Goal: Task Accomplishment & Management: Complete application form

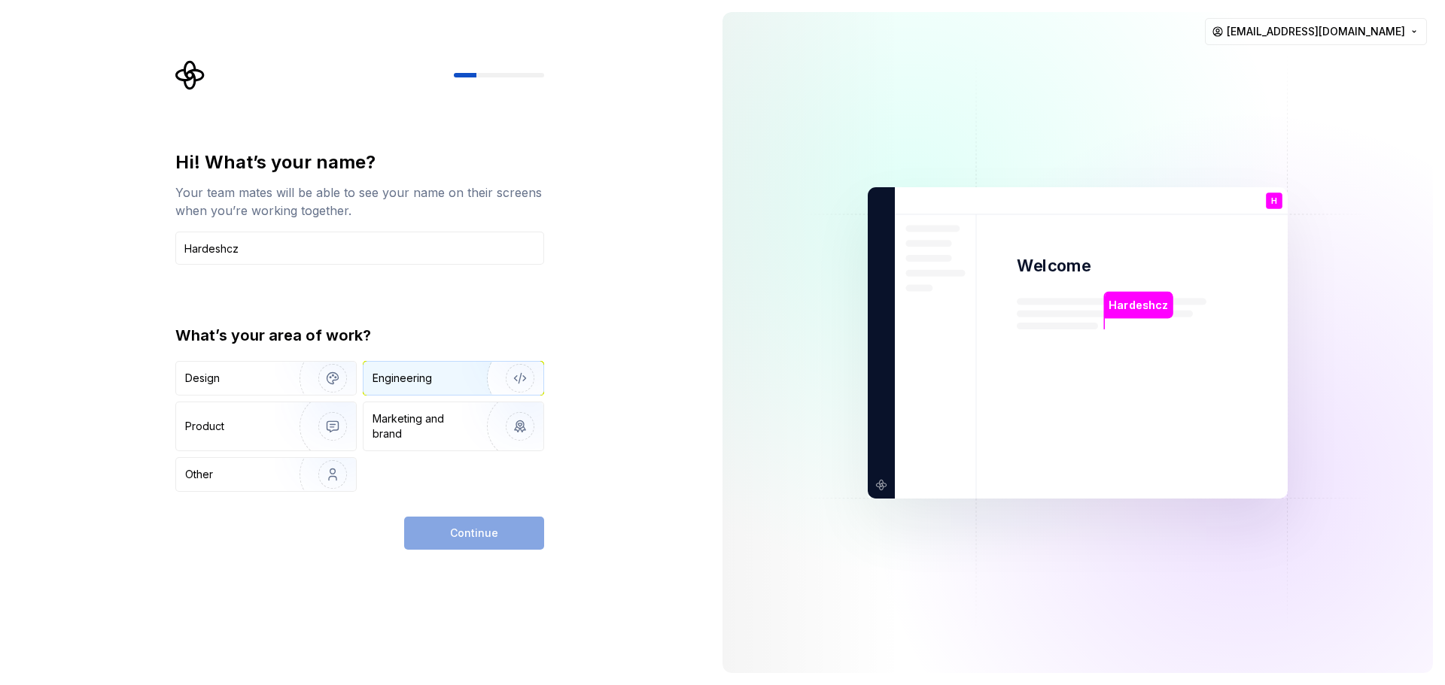
type input "Hardeshcz"
click at [435, 380] on div "Engineering" at bounding box center [432, 378] width 120 height 15
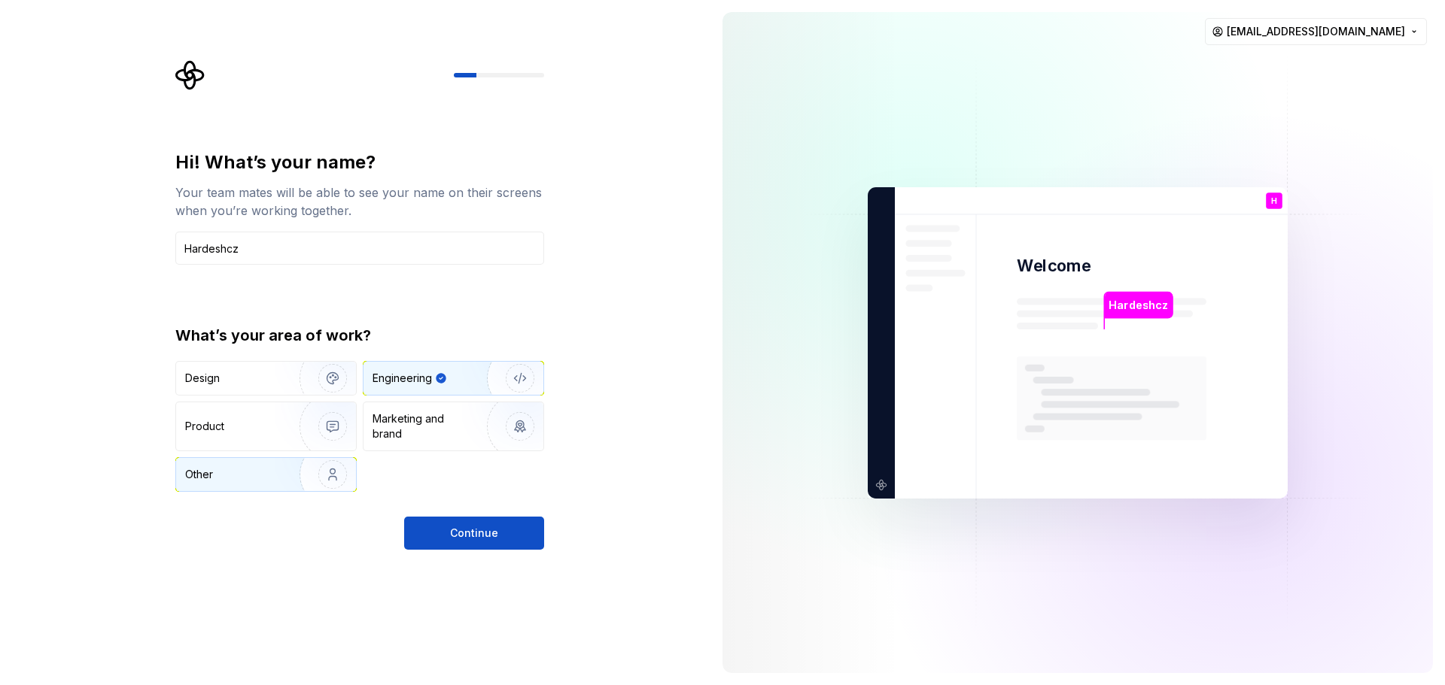
click at [225, 483] on div "Other" at bounding box center [266, 474] width 180 height 33
click at [457, 382] on div "Engineering" at bounding box center [432, 378] width 120 height 15
click at [446, 538] on button "Continue" at bounding box center [474, 533] width 140 height 33
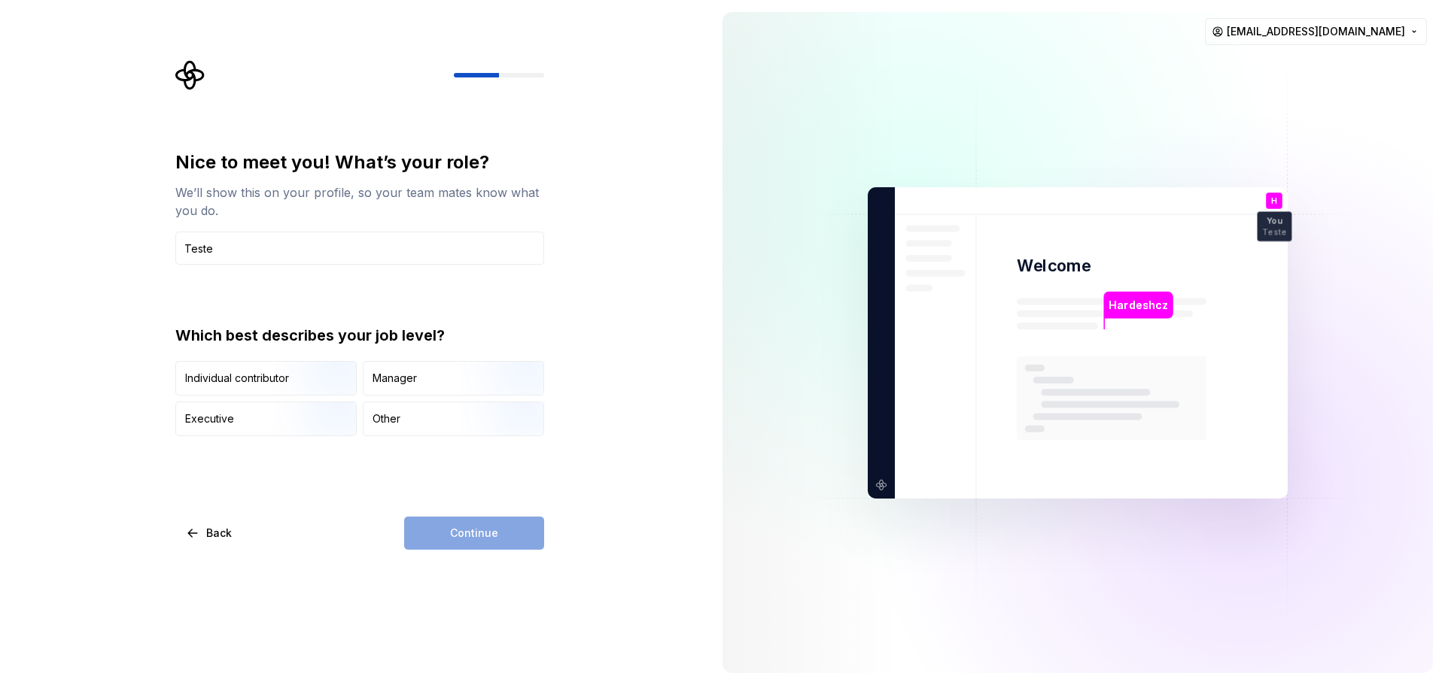
type input "Tester"
click at [257, 248] on input "Tester" at bounding box center [359, 248] width 369 height 33
drag, startPoint x: 243, startPoint y: 242, endPoint x: 96, endPoint y: 239, distance: 146.7
click at [96, 239] on div "Nice to meet you! What’s your role? We’ll show this on your profile, so your te…" at bounding box center [355, 342] width 710 height 685
type input "Tester"
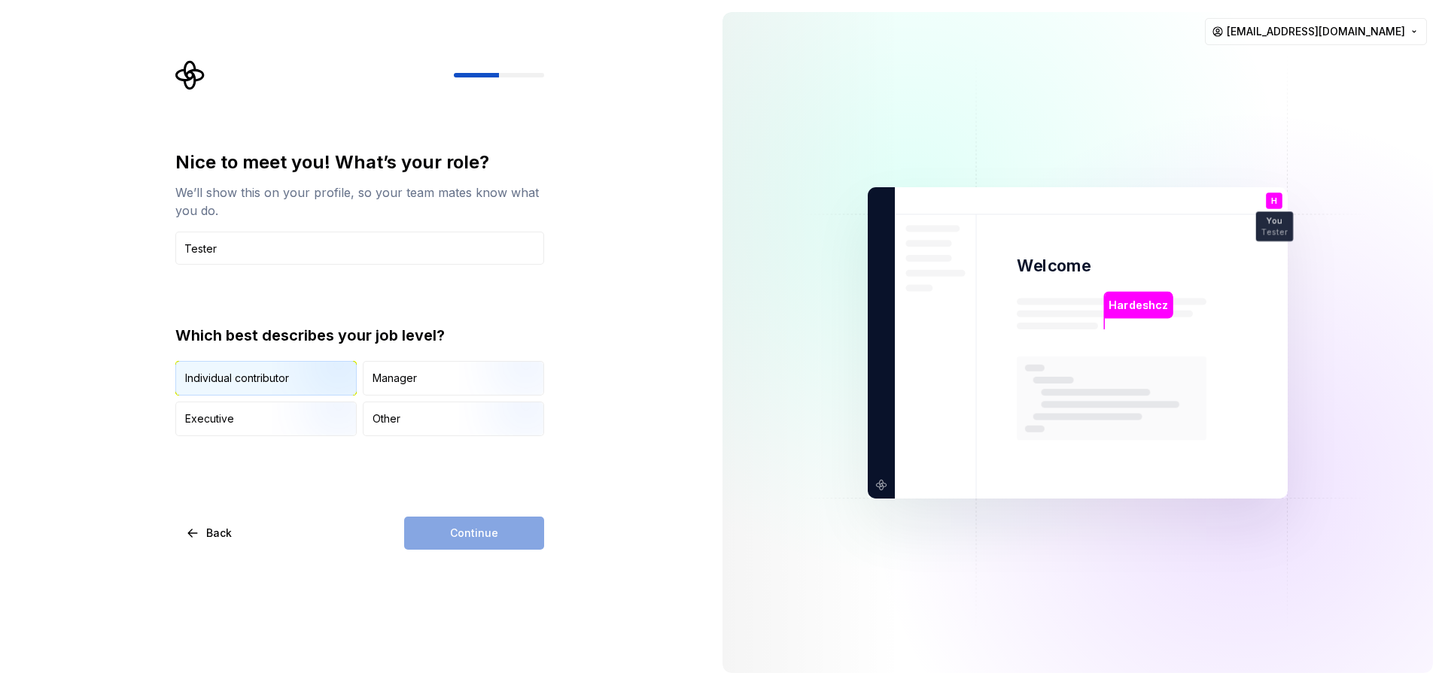
click at [242, 379] on div "Individual contributor" at bounding box center [237, 378] width 104 height 15
click at [510, 537] on button "Continue" at bounding box center [474, 533] width 140 height 33
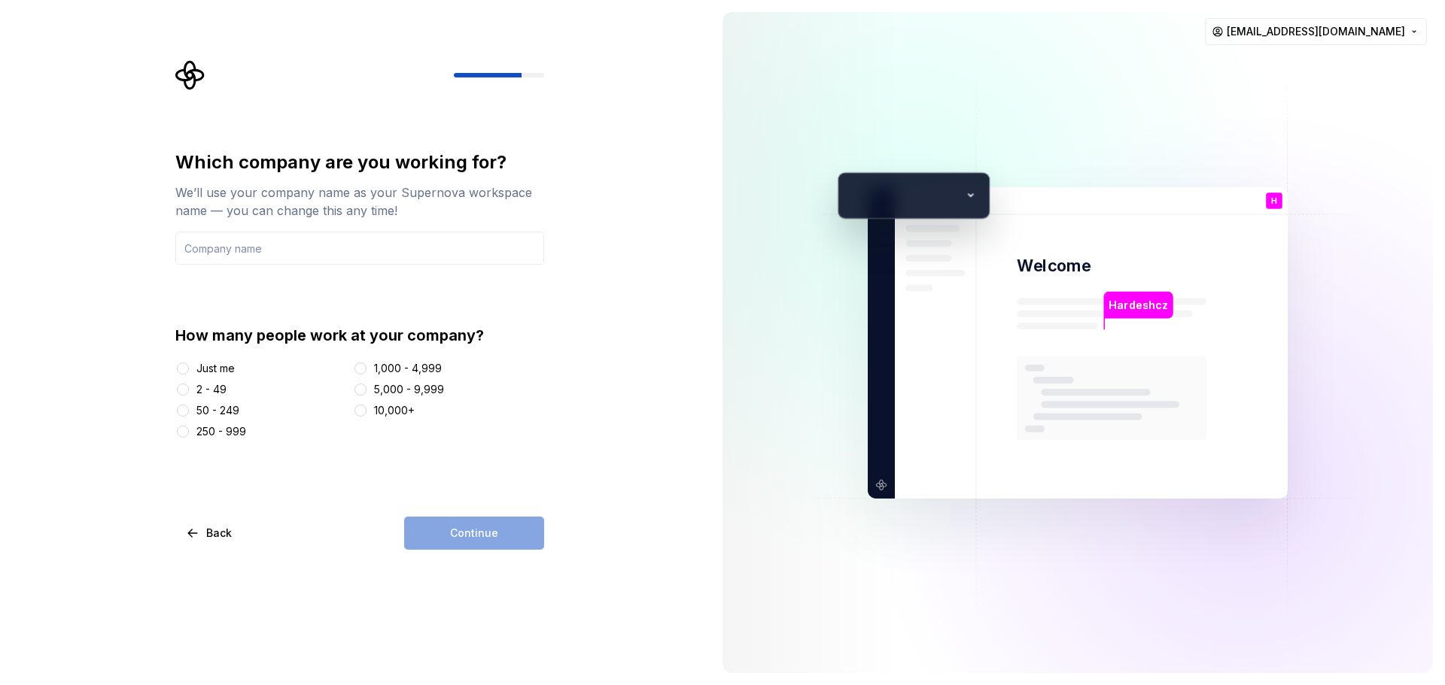
click at [186, 374] on div at bounding box center [182, 368] width 15 height 15
click at [188, 366] on button "Just me" at bounding box center [183, 369] width 12 height 12
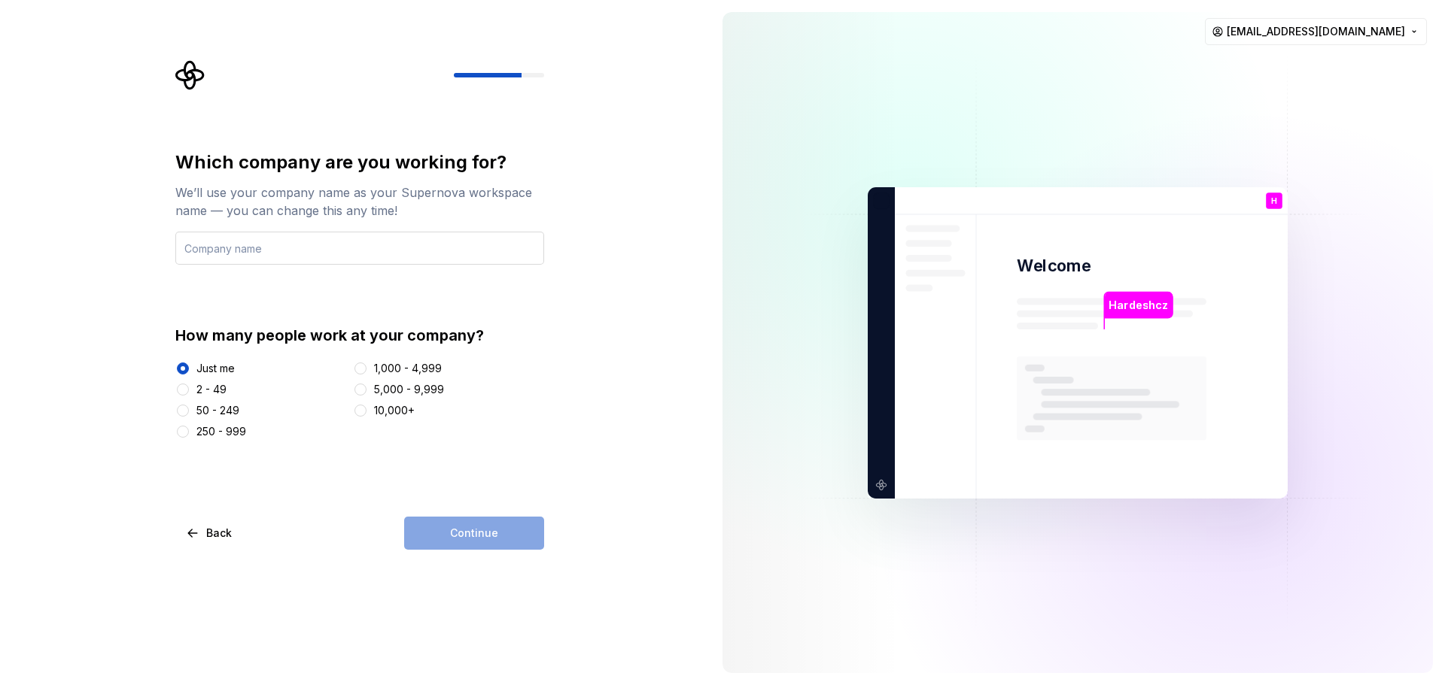
click at [307, 243] on input "text" at bounding box center [359, 248] width 369 height 33
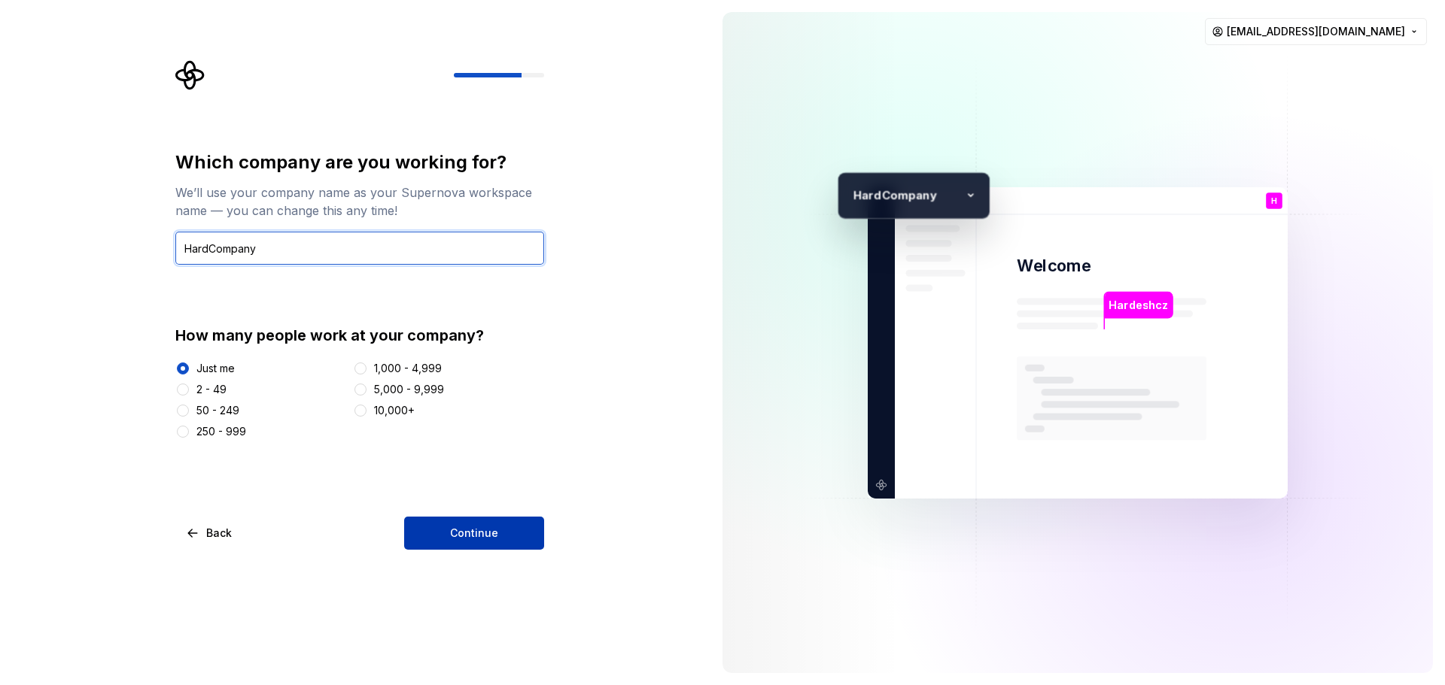
type input "HardCompany"
click at [487, 526] on span "Continue" at bounding box center [474, 533] width 48 height 15
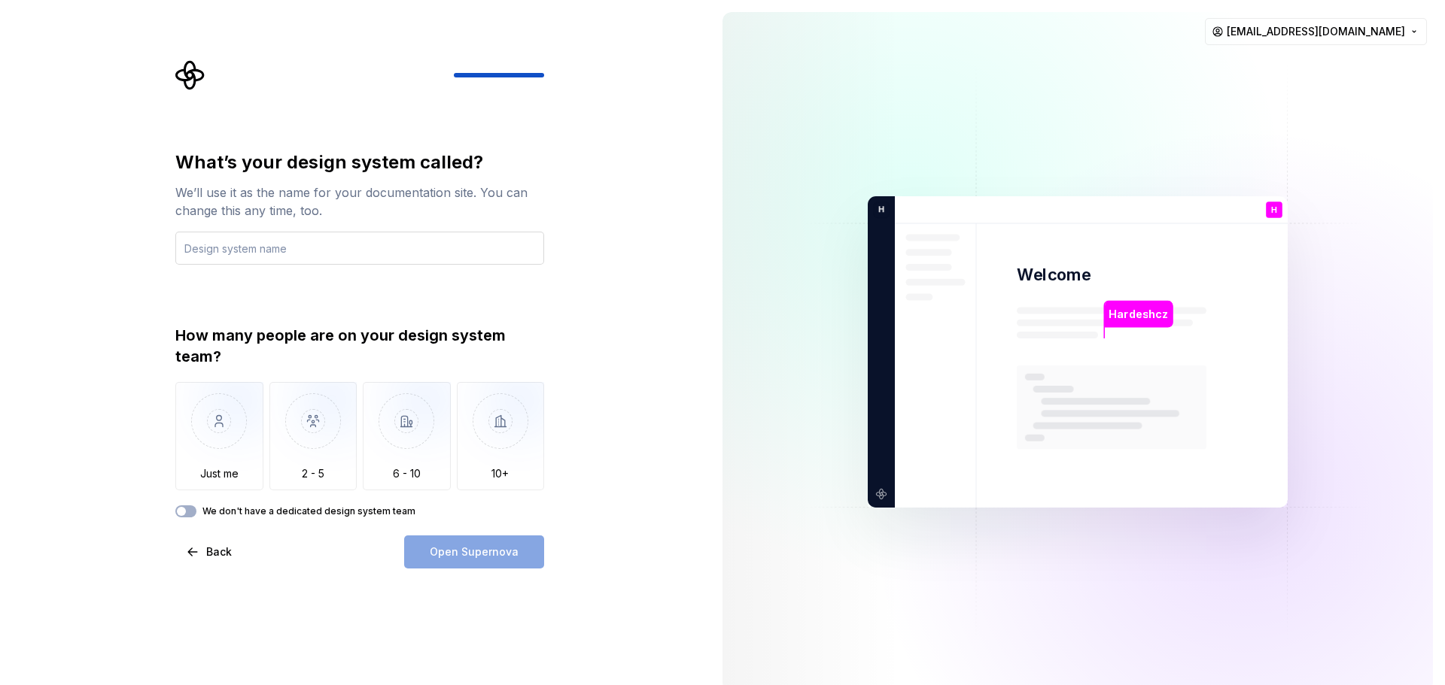
click at [339, 246] on input "text" at bounding box center [359, 248] width 369 height 33
type input "HardSystem"
click at [244, 469] on img "button" at bounding box center [219, 432] width 88 height 101
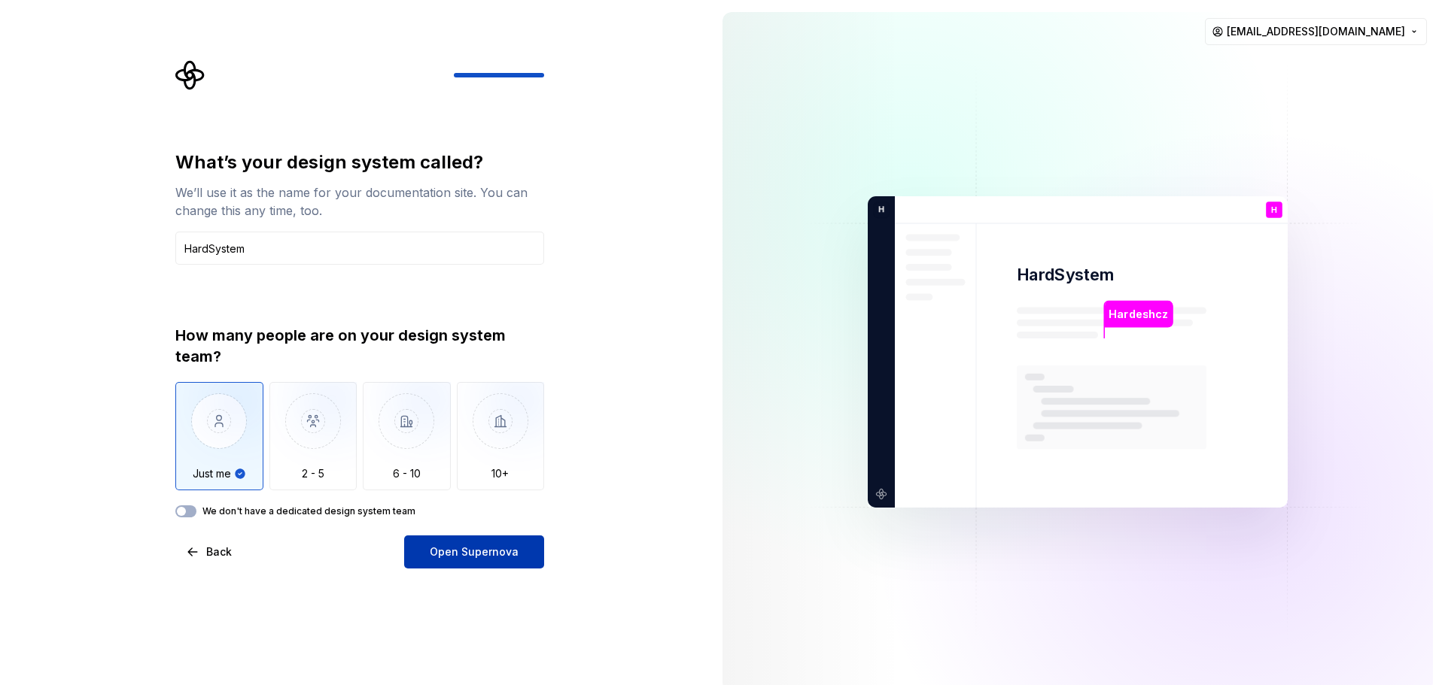
click at [520, 558] on button "Open Supernova" at bounding box center [474, 552] width 140 height 33
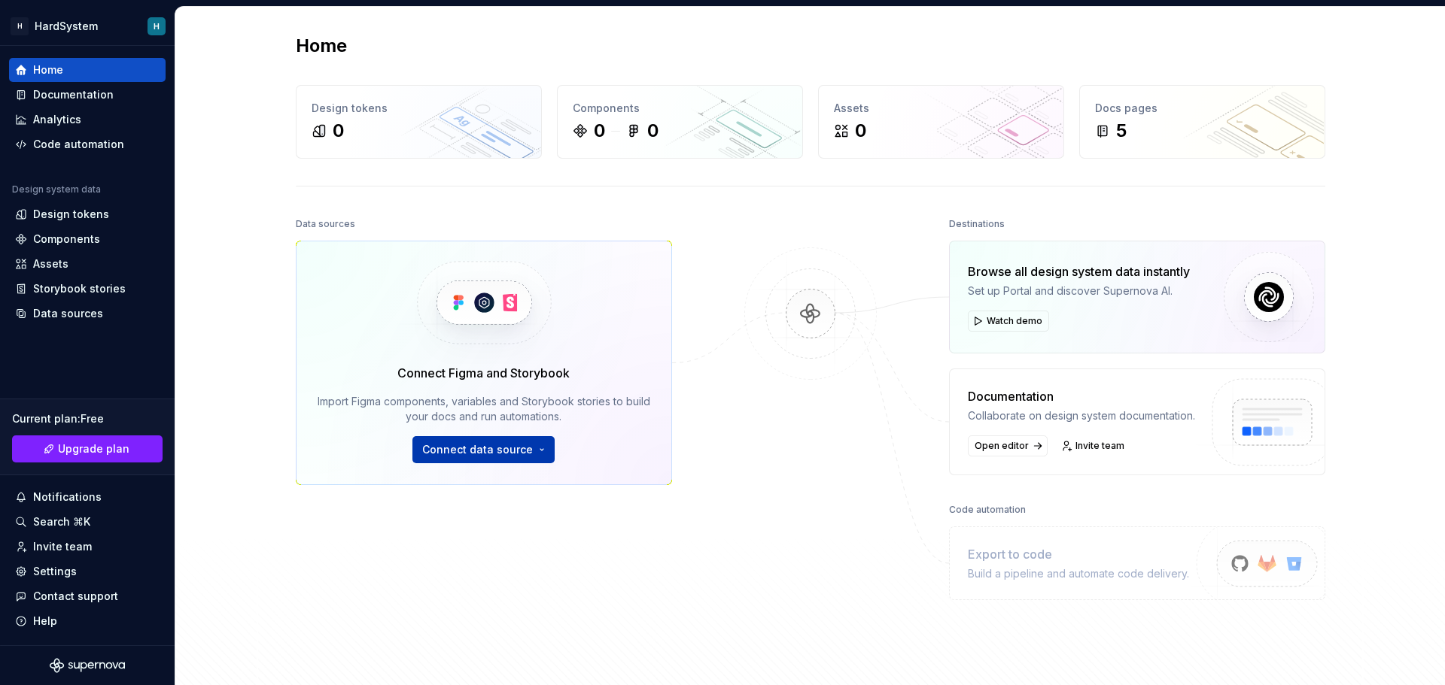
click at [535, 451] on button "Connect data source" at bounding box center [483, 449] width 142 height 27
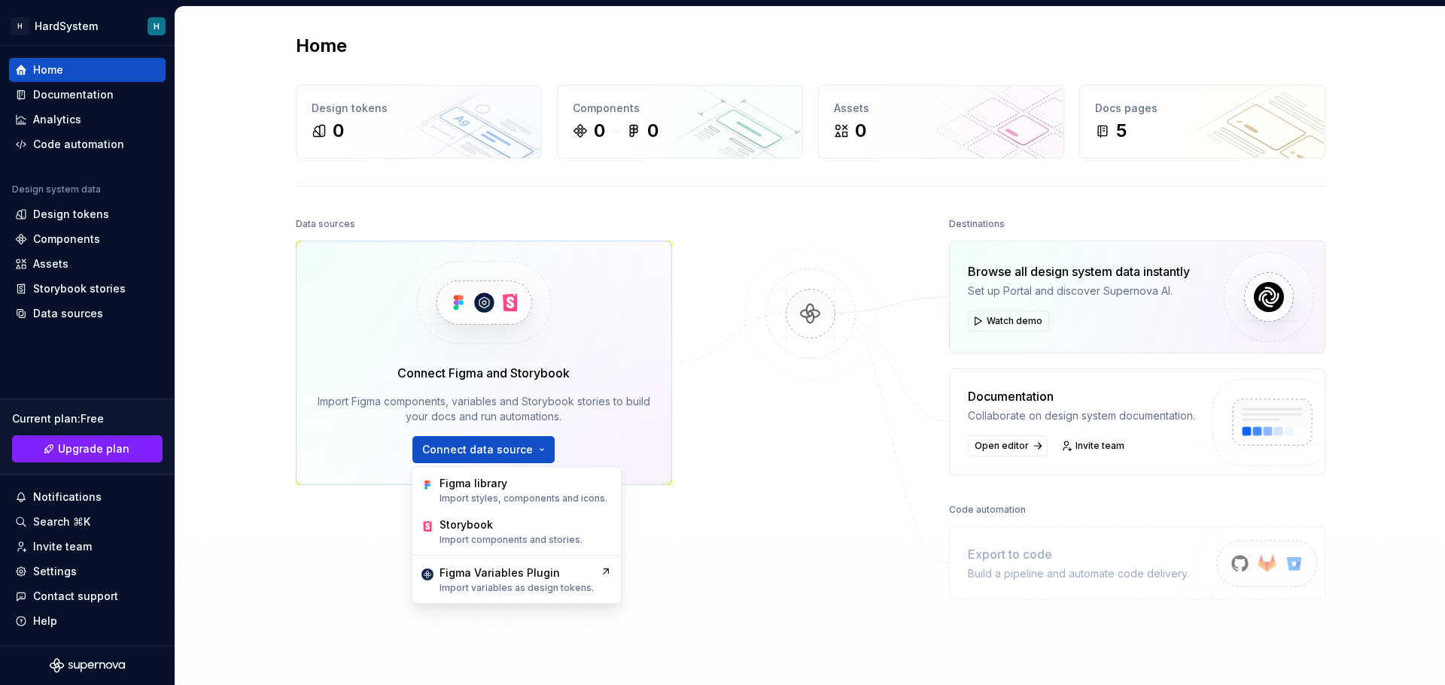
click at [776, 547] on div at bounding box center [810, 420] width 150 height 412
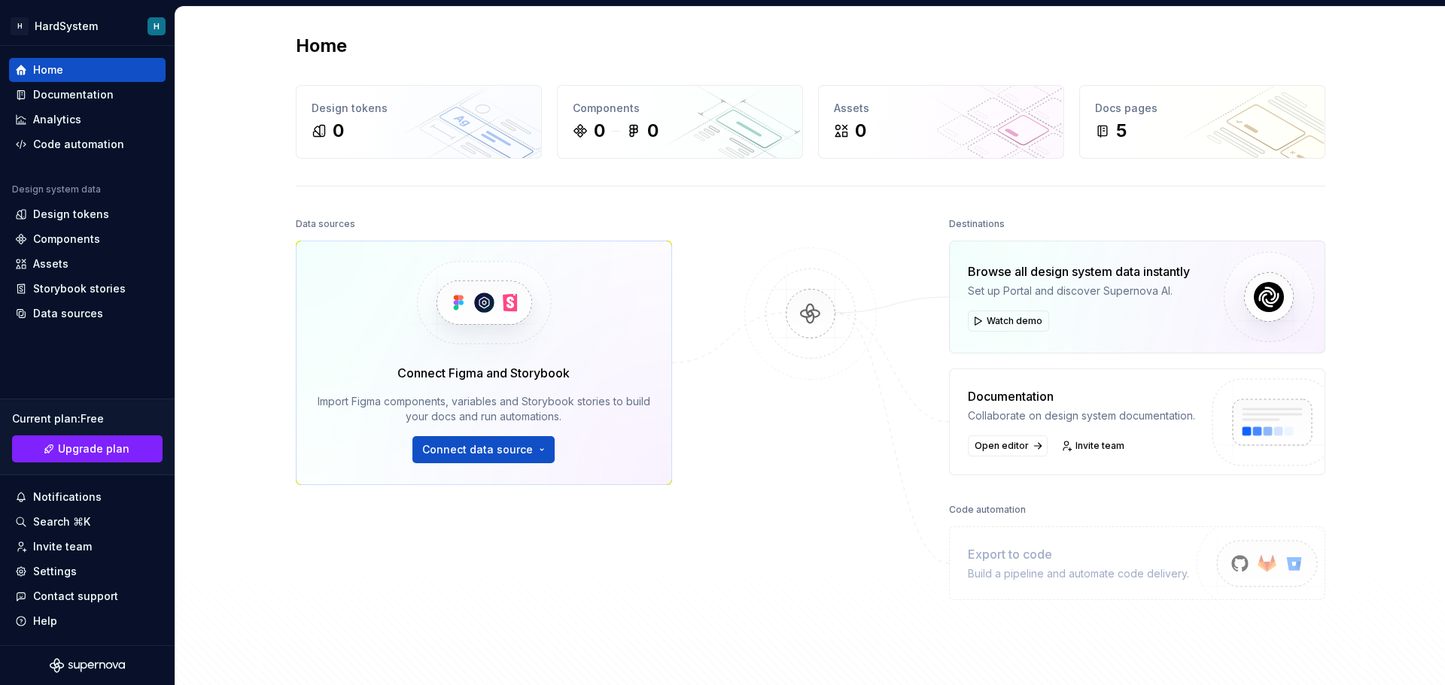
click at [804, 521] on div at bounding box center [810, 420] width 150 height 412
